Goal: Task Accomplishment & Management: Use online tool/utility

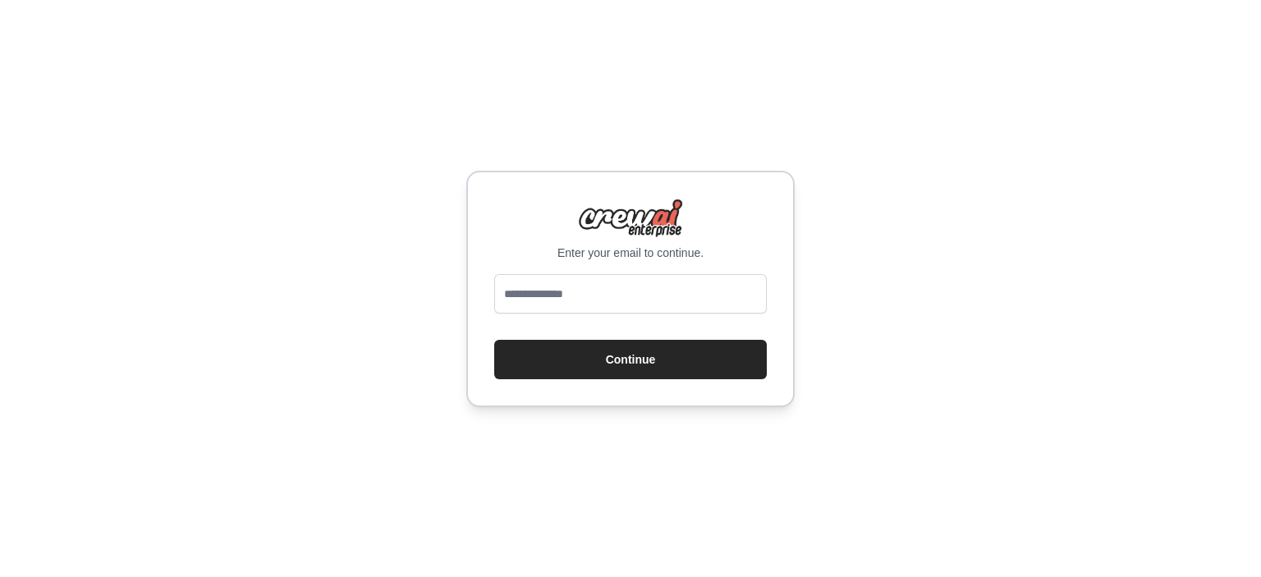
type input "**********"
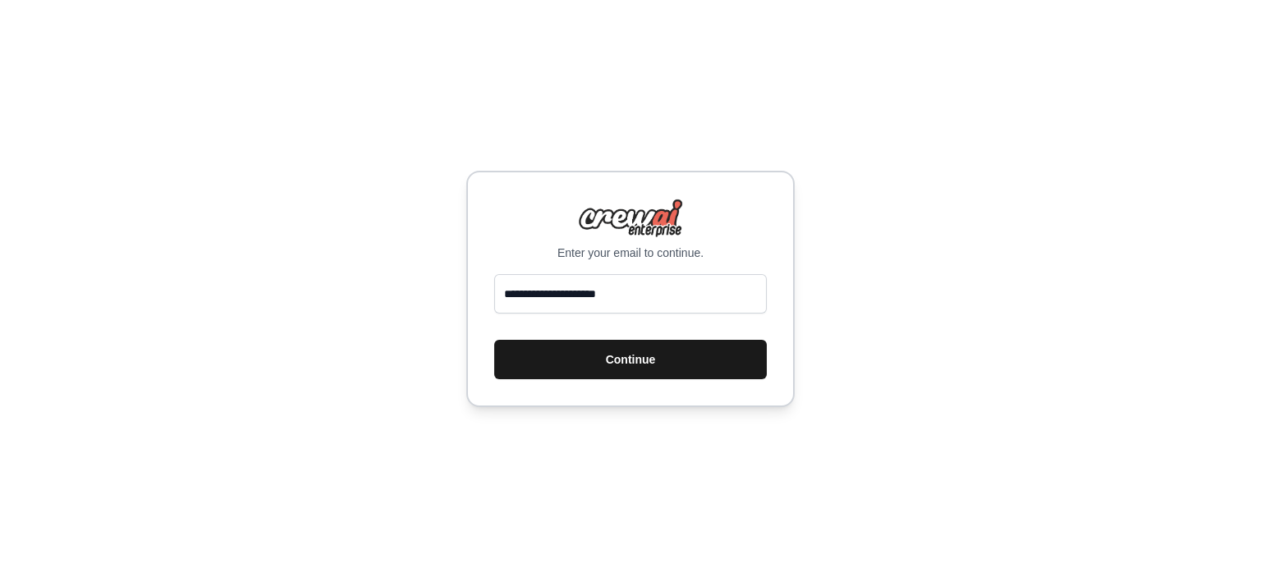
click at [585, 362] on button "Continue" at bounding box center [630, 359] width 273 height 39
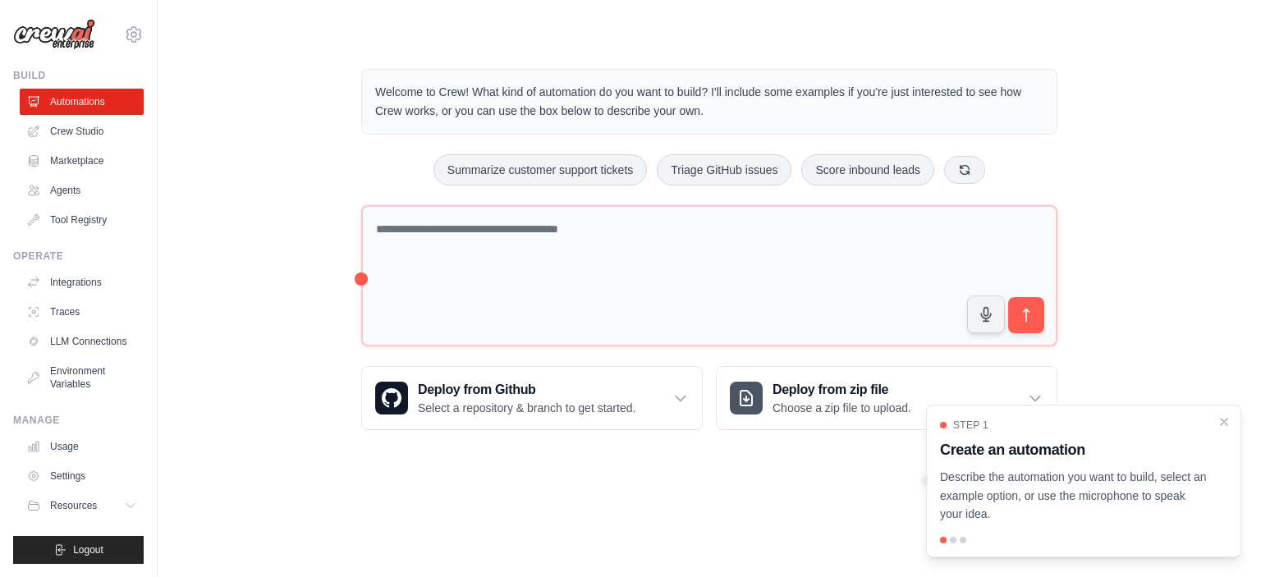
click at [75, 34] on img at bounding box center [54, 34] width 82 height 31
click at [138, 32] on icon at bounding box center [133, 34] width 15 height 14
click at [246, 212] on div "Welcome to Crew! What kind of automation do you want to build? I'll include som…" at bounding box center [709, 250] width 1051 height 414
click at [506, 416] on div "Deploy from Github Select a repository & branch to get started." at bounding box center [532, 398] width 340 height 62
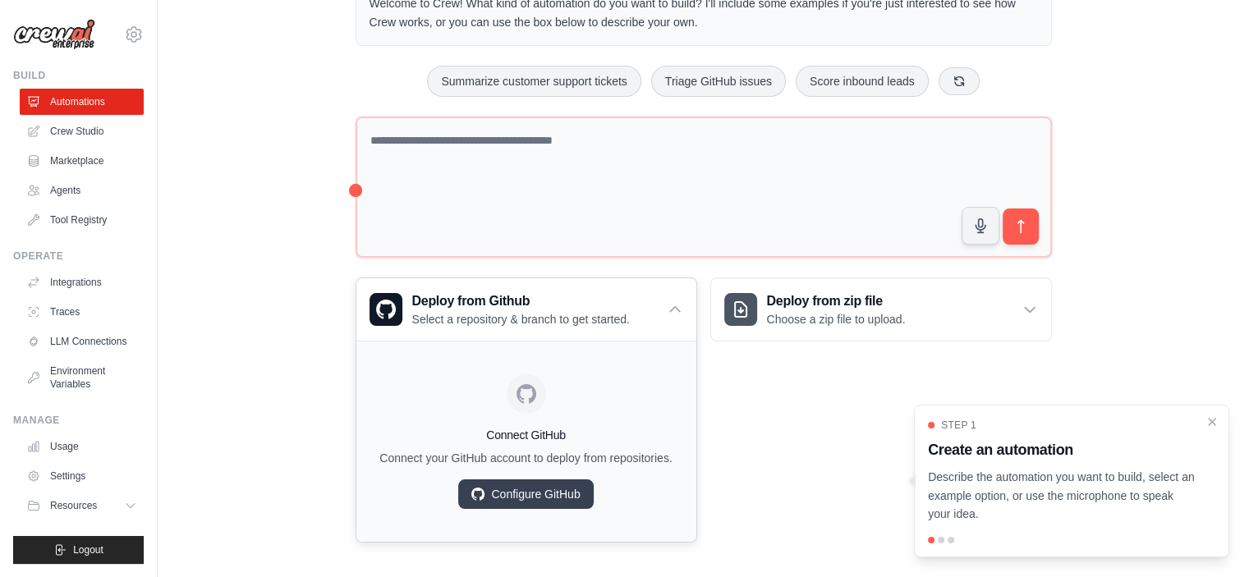
scroll to position [93, 0]
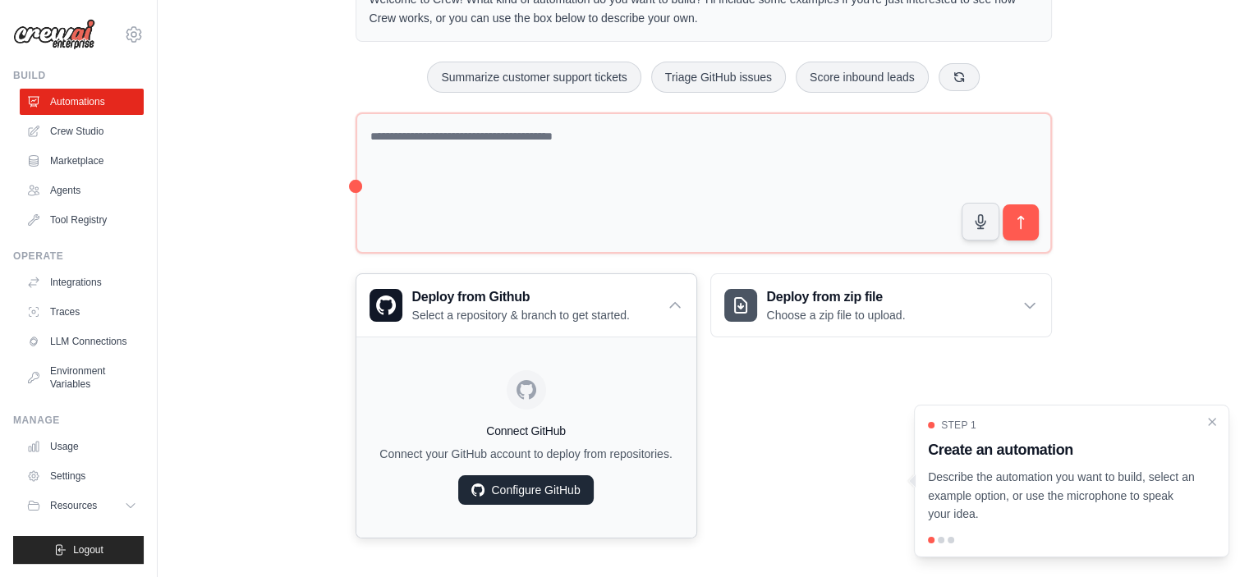
click at [520, 494] on link "Configure GitHub" at bounding box center [525, 491] width 135 height 30
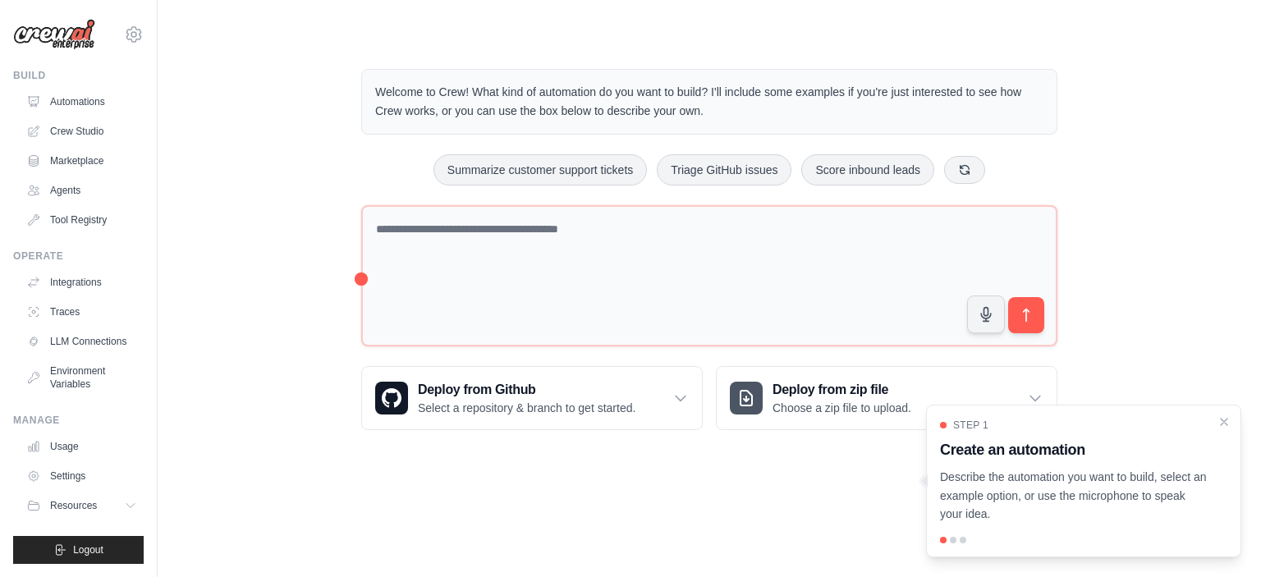
click at [852, 60] on div "Welcome to Crew! What kind of automation do you want to build? I'll include som…" at bounding box center [710, 250] width 736 height 414
